Goal: Task Accomplishment & Management: Manage account settings

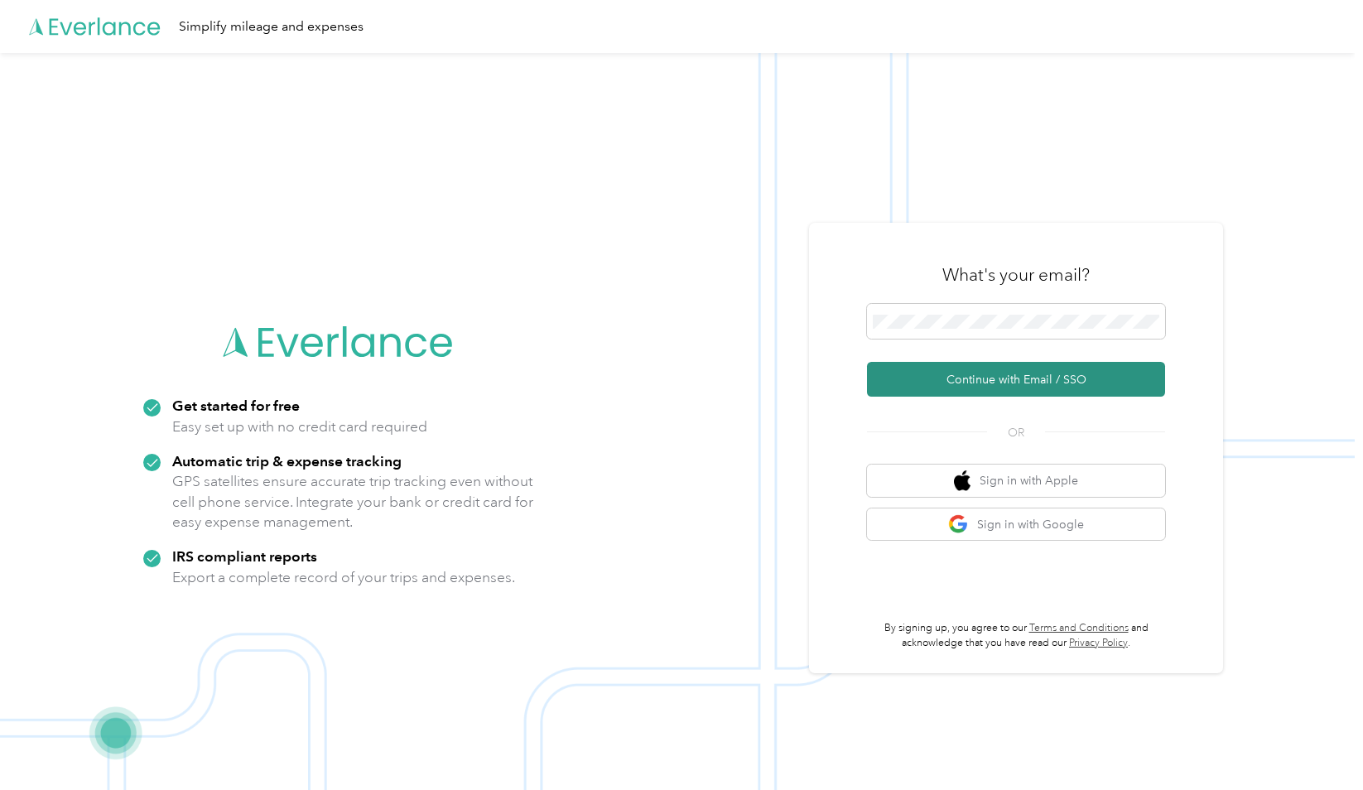
click at [1003, 365] on button "Continue with Email / SSO" at bounding box center [1016, 379] width 298 height 35
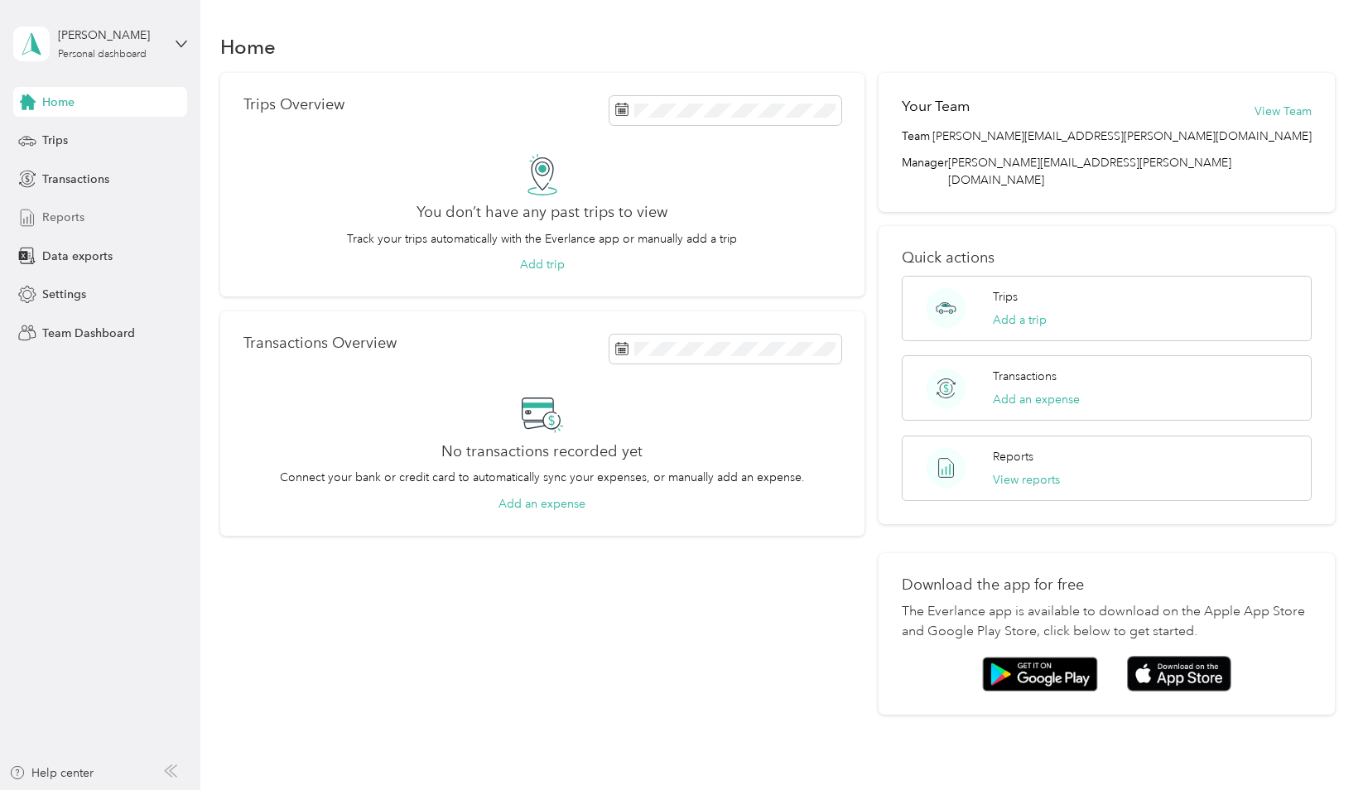
click at [63, 209] on span "Reports" at bounding box center [63, 217] width 42 height 17
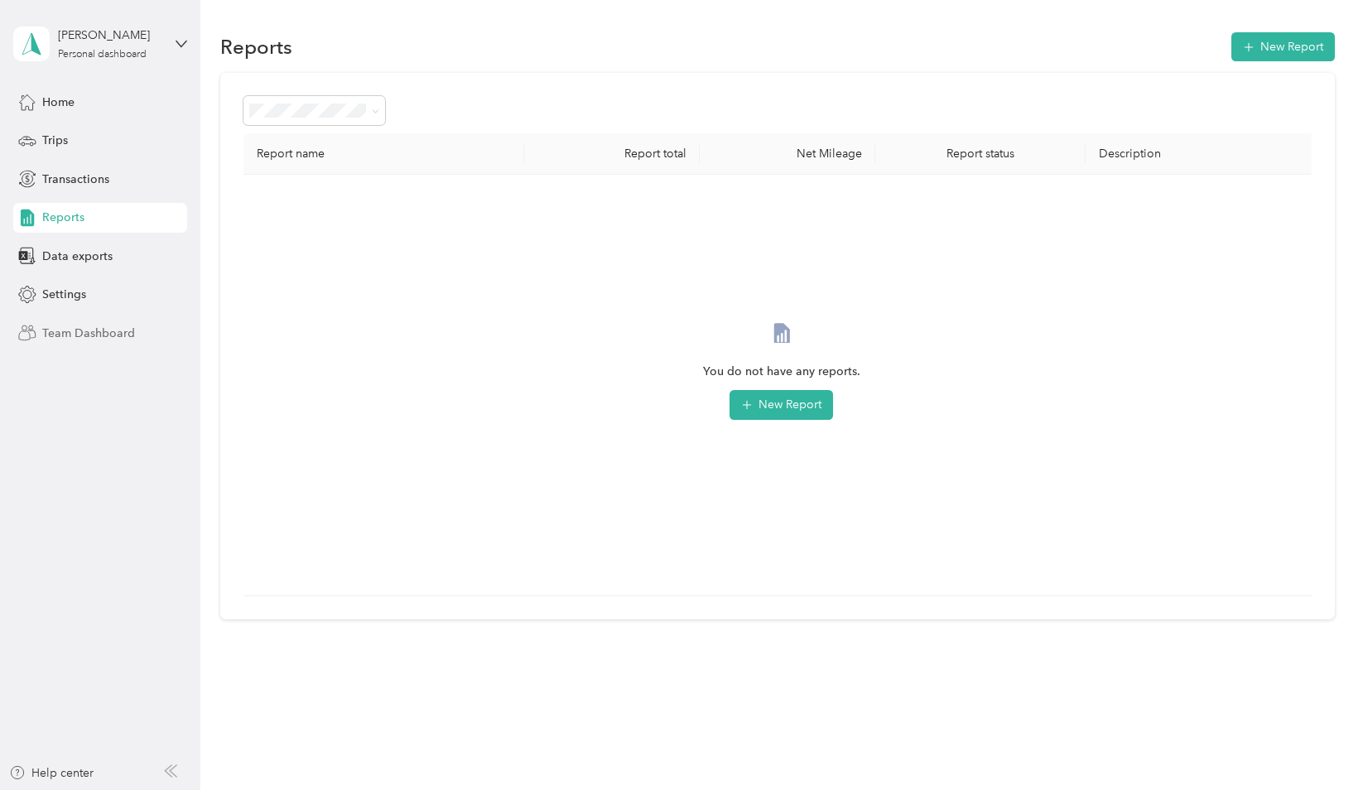
click at [113, 341] on span "Team Dashboard" at bounding box center [88, 333] width 93 height 17
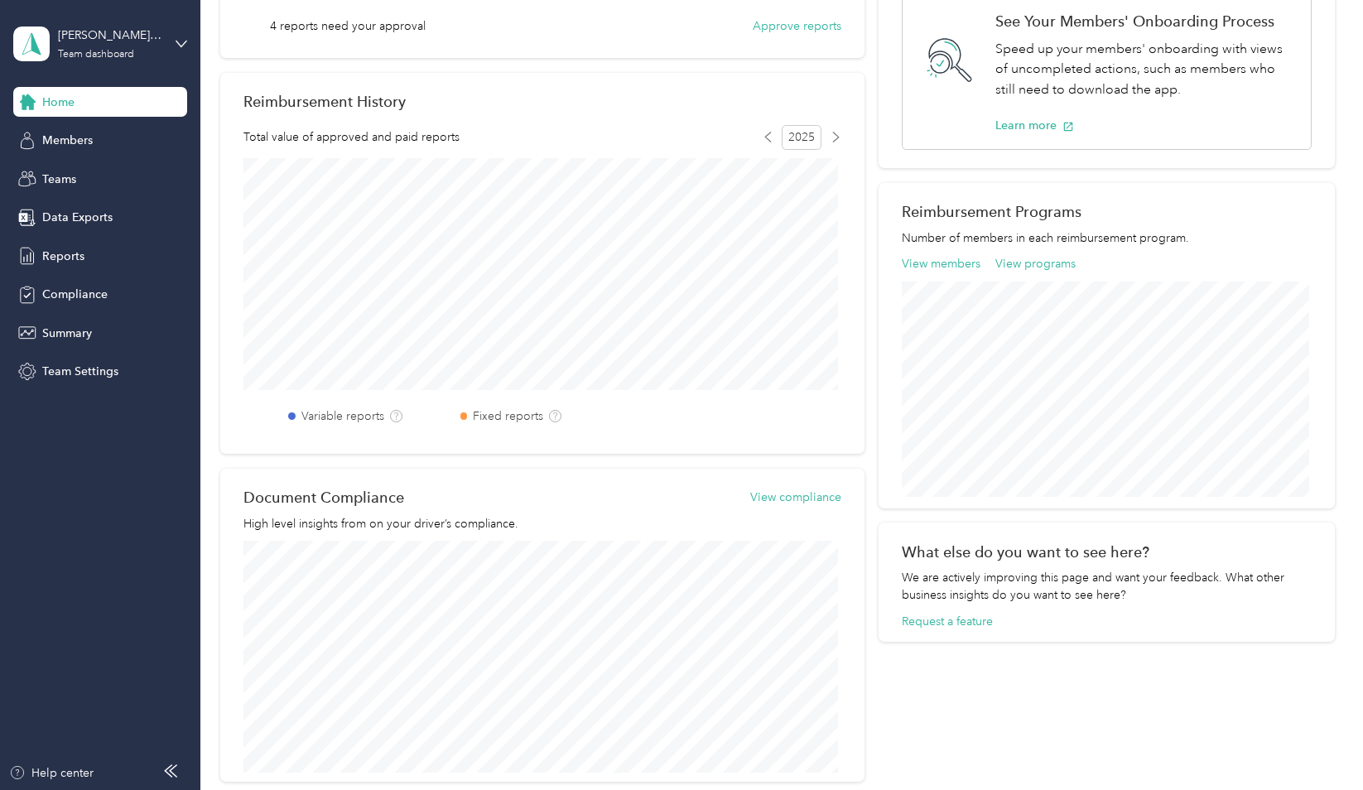
scroll to position [363, 0]
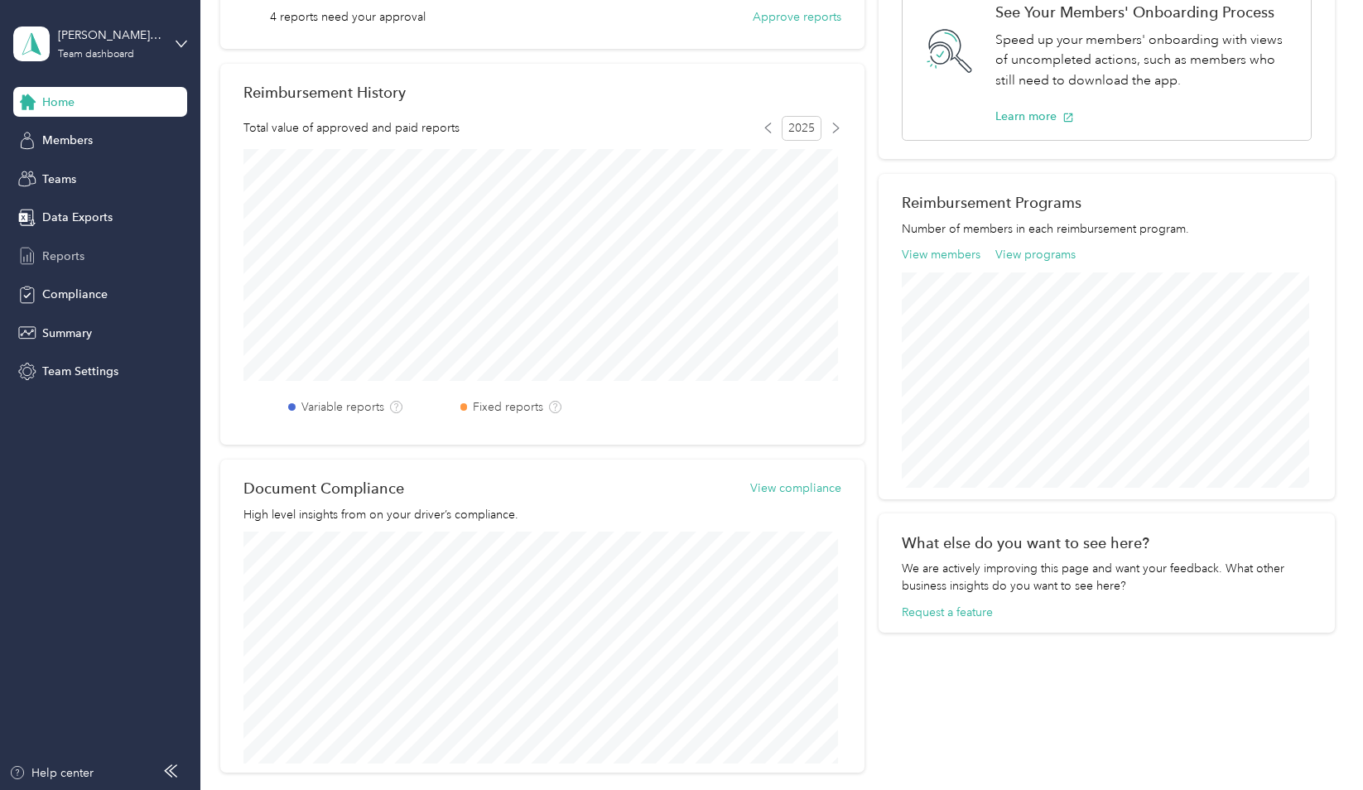
click at [50, 248] on span "Reports" at bounding box center [63, 256] width 42 height 17
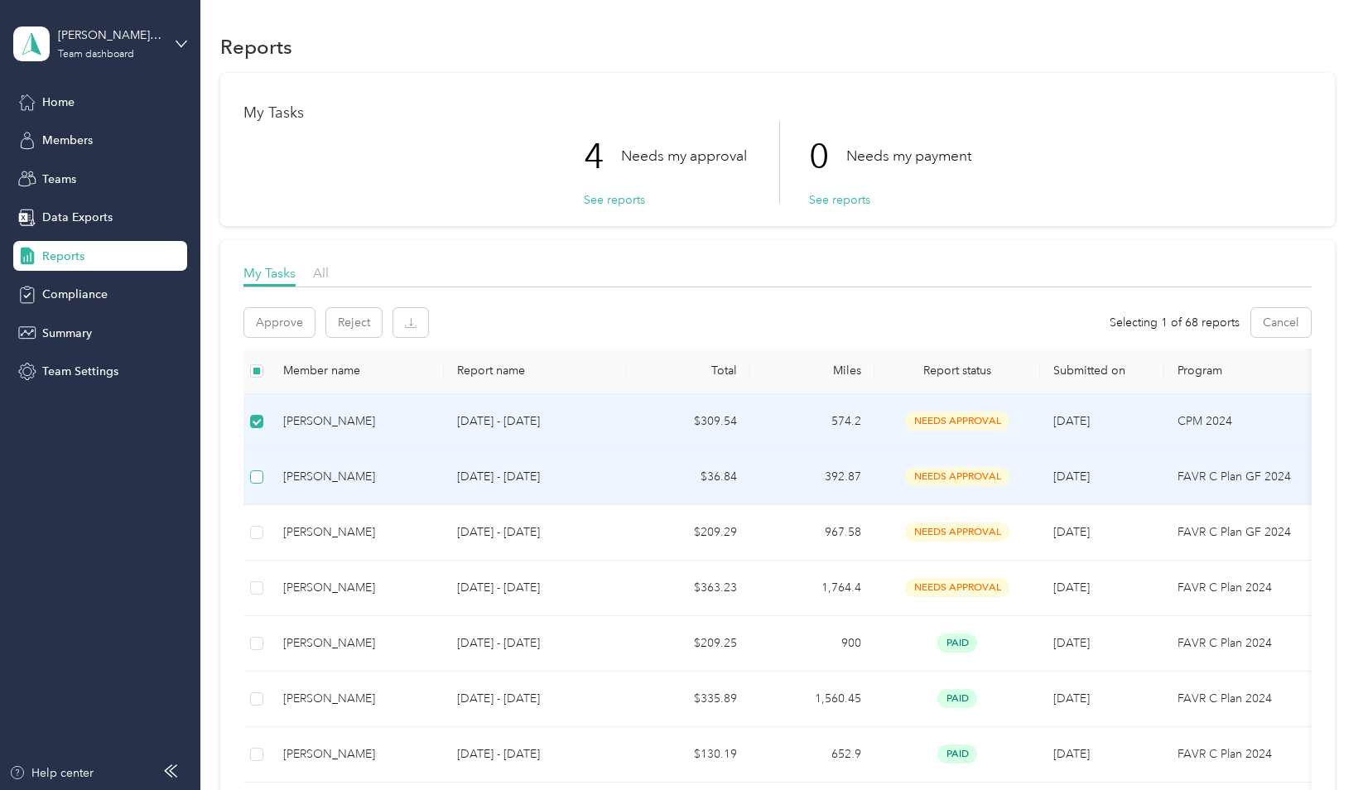
click at [258, 468] on label at bounding box center [256, 477] width 13 height 18
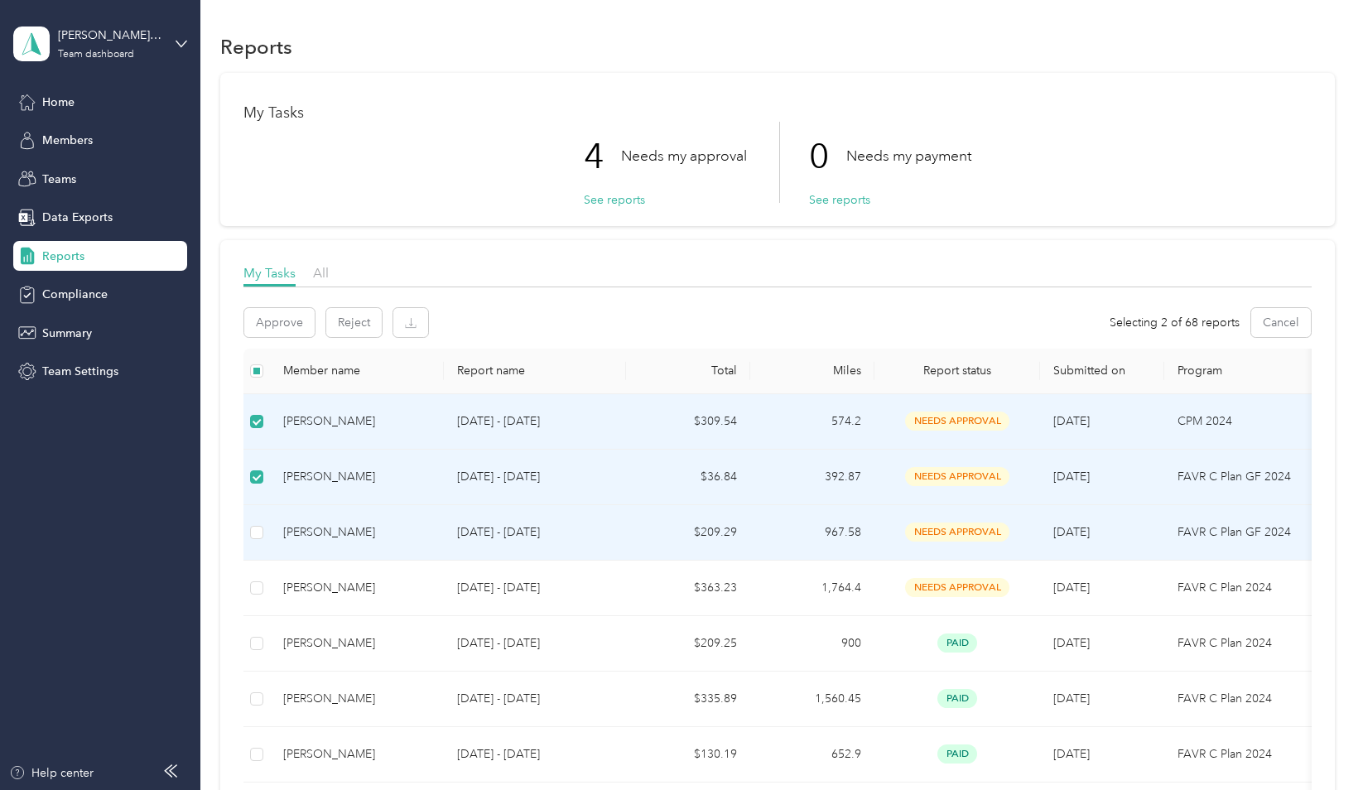
click at [265, 523] on td at bounding box center [257, 532] width 27 height 55
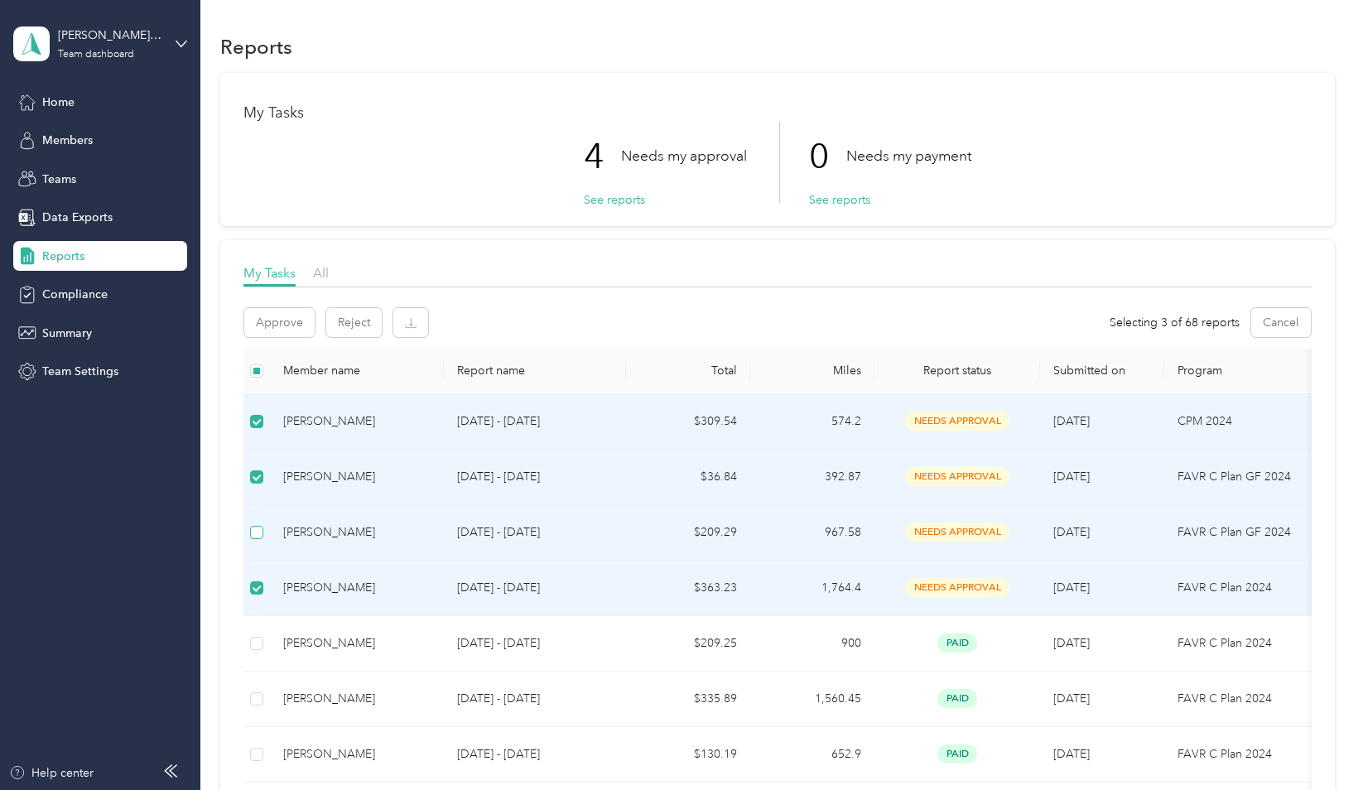
click at [253, 538] on label at bounding box center [256, 532] width 13 height 18
click at [290, 321] on button "Approve" at bounding box center [279, 322] width 70 height 29
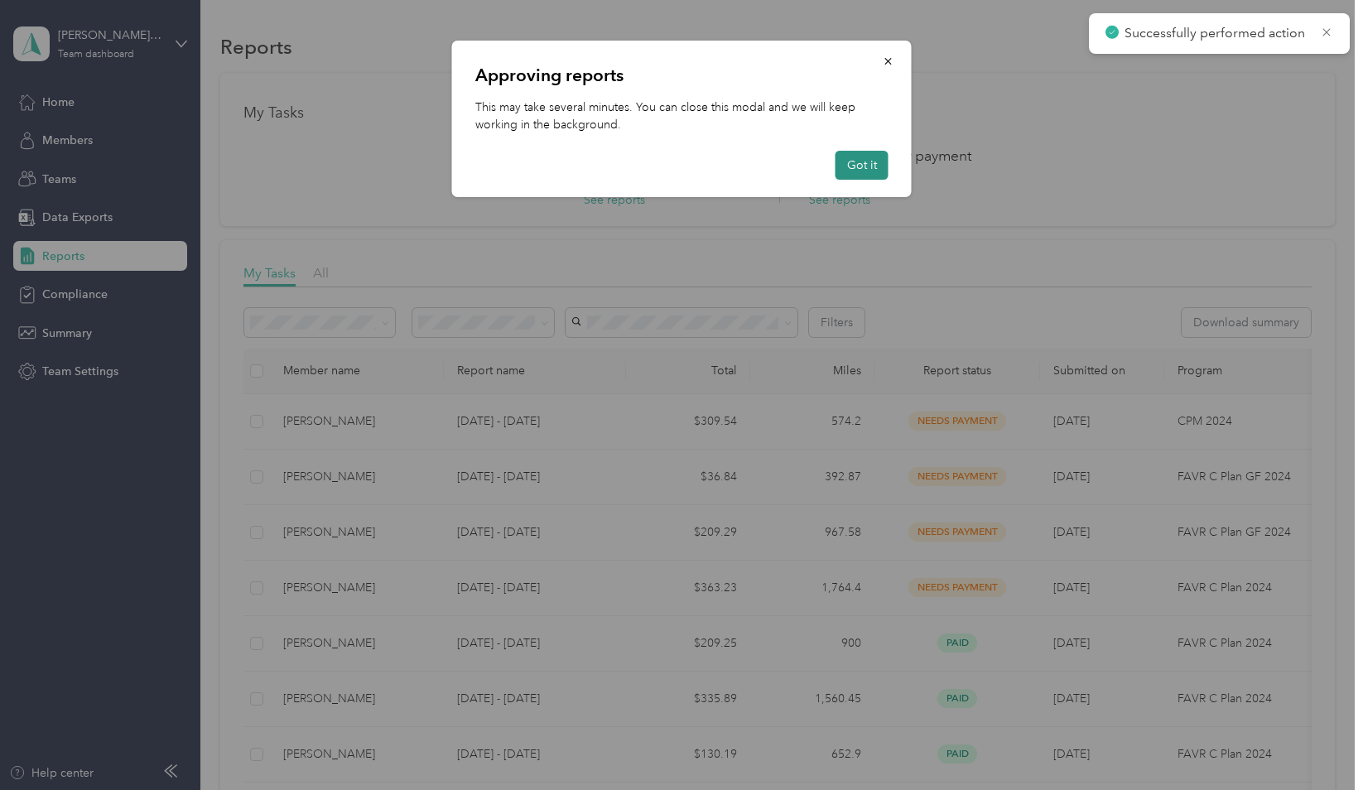
click at [875, 174] on button "Got it" at bounding box center [862, 165] width 53 height 29
